Goal: Task Accomplishment & Management: Complete application form

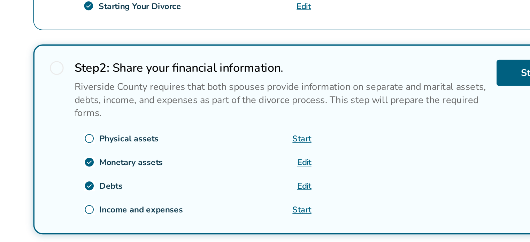
scroll to position [152, 0]
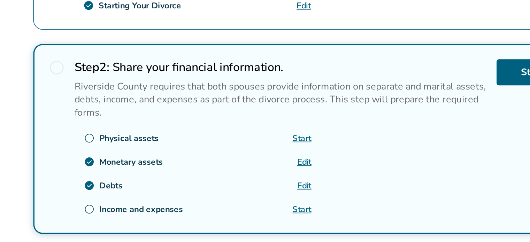
click at [305, 144] on link "Start" at bounding box center [303, 147] width 11 height 7
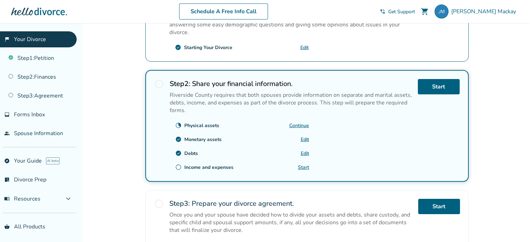
scroll to position [173, 0]
click at [300, 167] on link "Start" at bounding box center [303, 168] width 11 height 7
